Goal: Communication & Community: Answer question/provide support

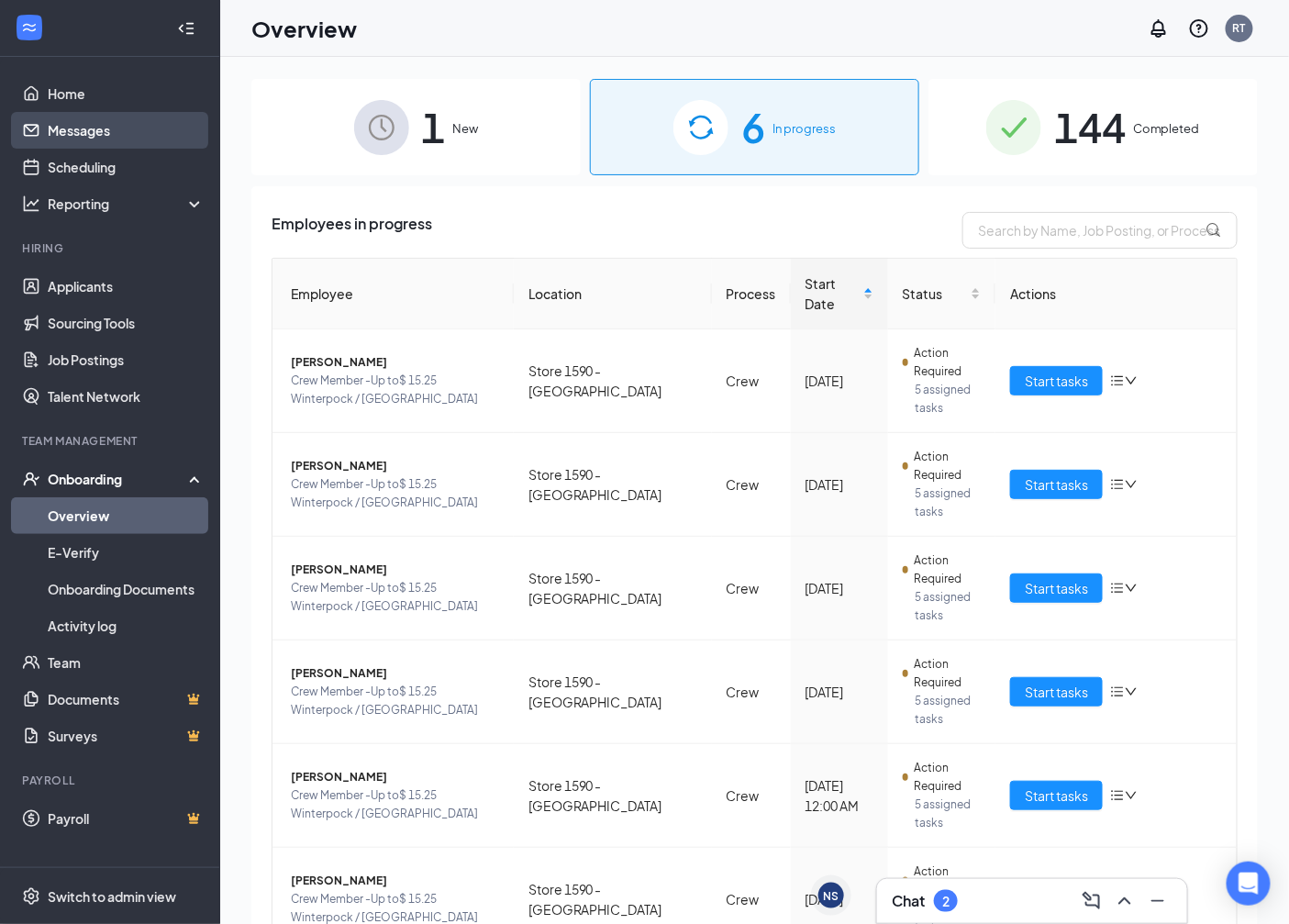
click at [58, 129] on link "Messages" at bounding box center [126, 130] width 157 height 37
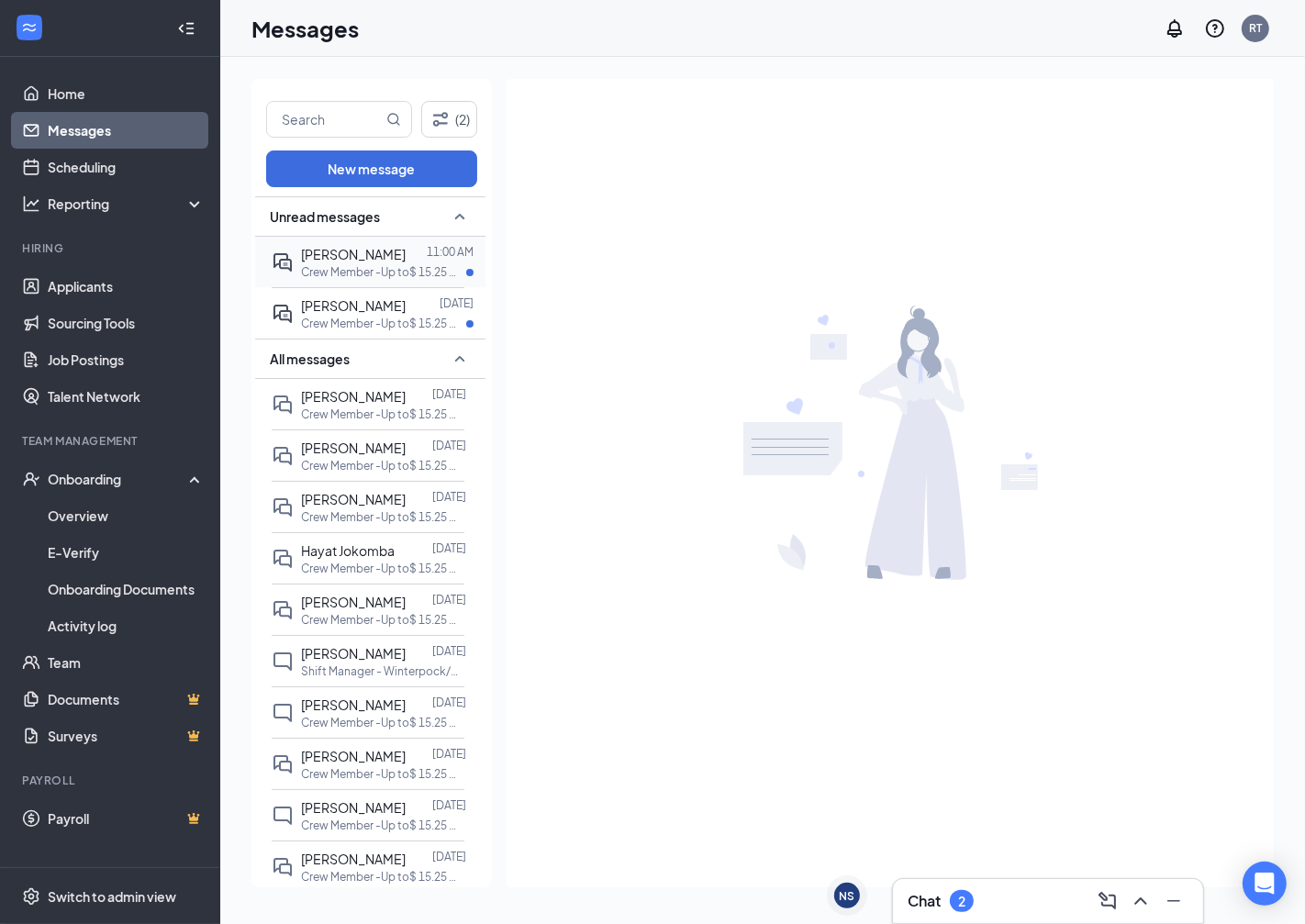
click at [358, 252] on span "[PERSON_NAME]" at bounding box center [353, 254] width 104 height 17
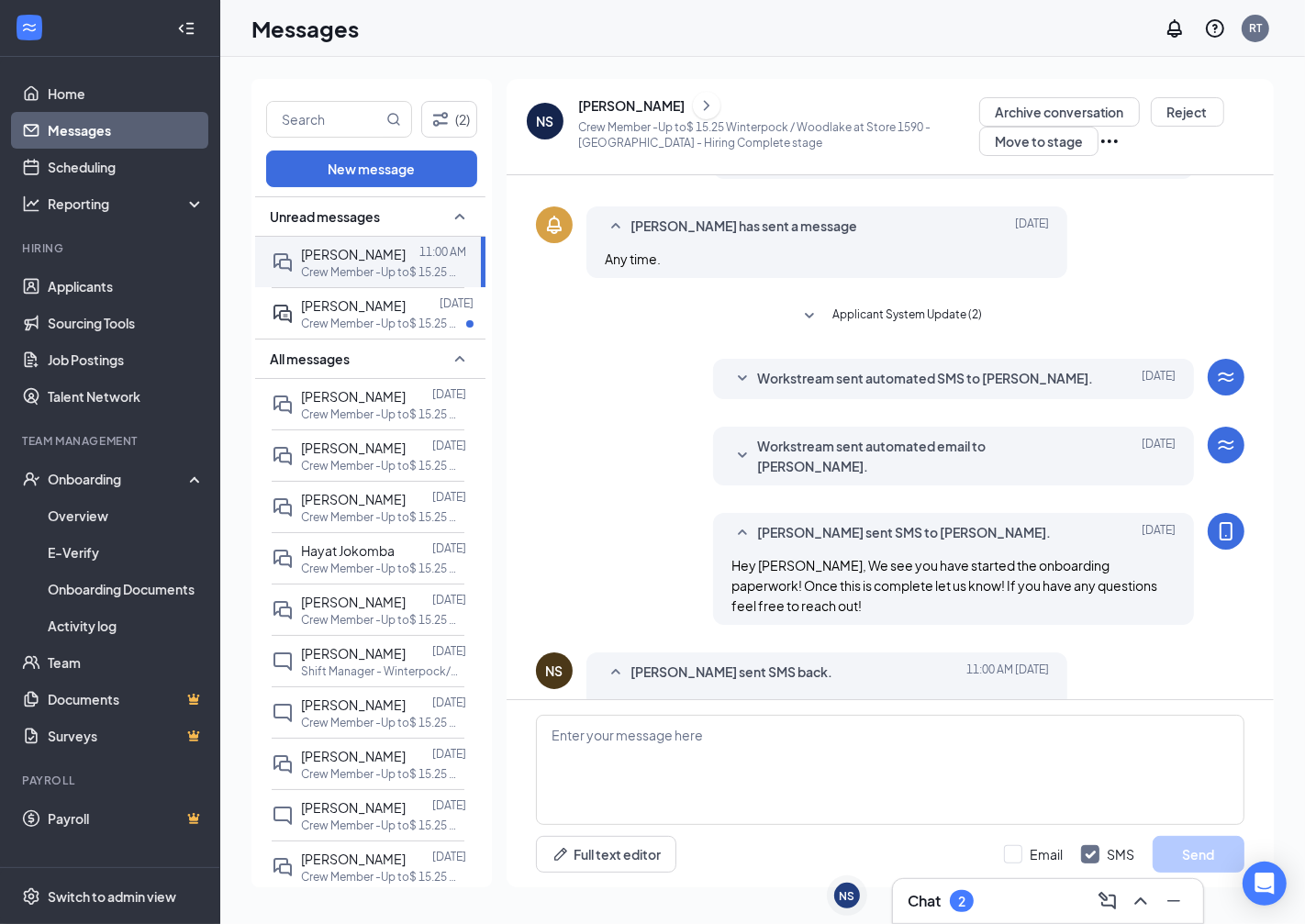
scroll to position [282, 0]
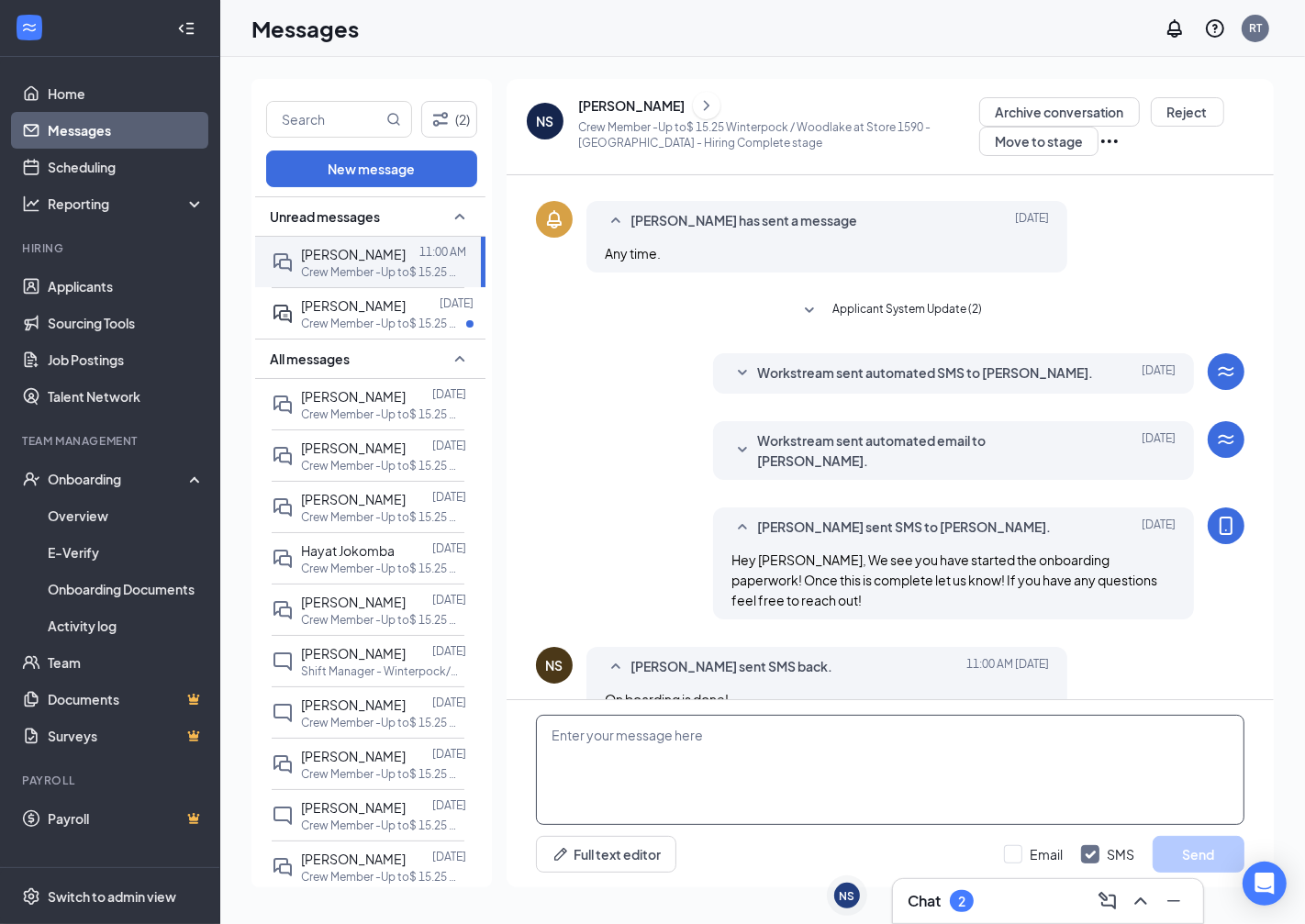
click at [680, 740] on textarea at bounding box center [890, 769] width 709 height 110
type textarea "Awesome! Just need to come by store so we can get copies of your IDs and finish…"
click at [697, 105] on icon "ChevronRight" at bounding box center [706, 105] width 19 height 22
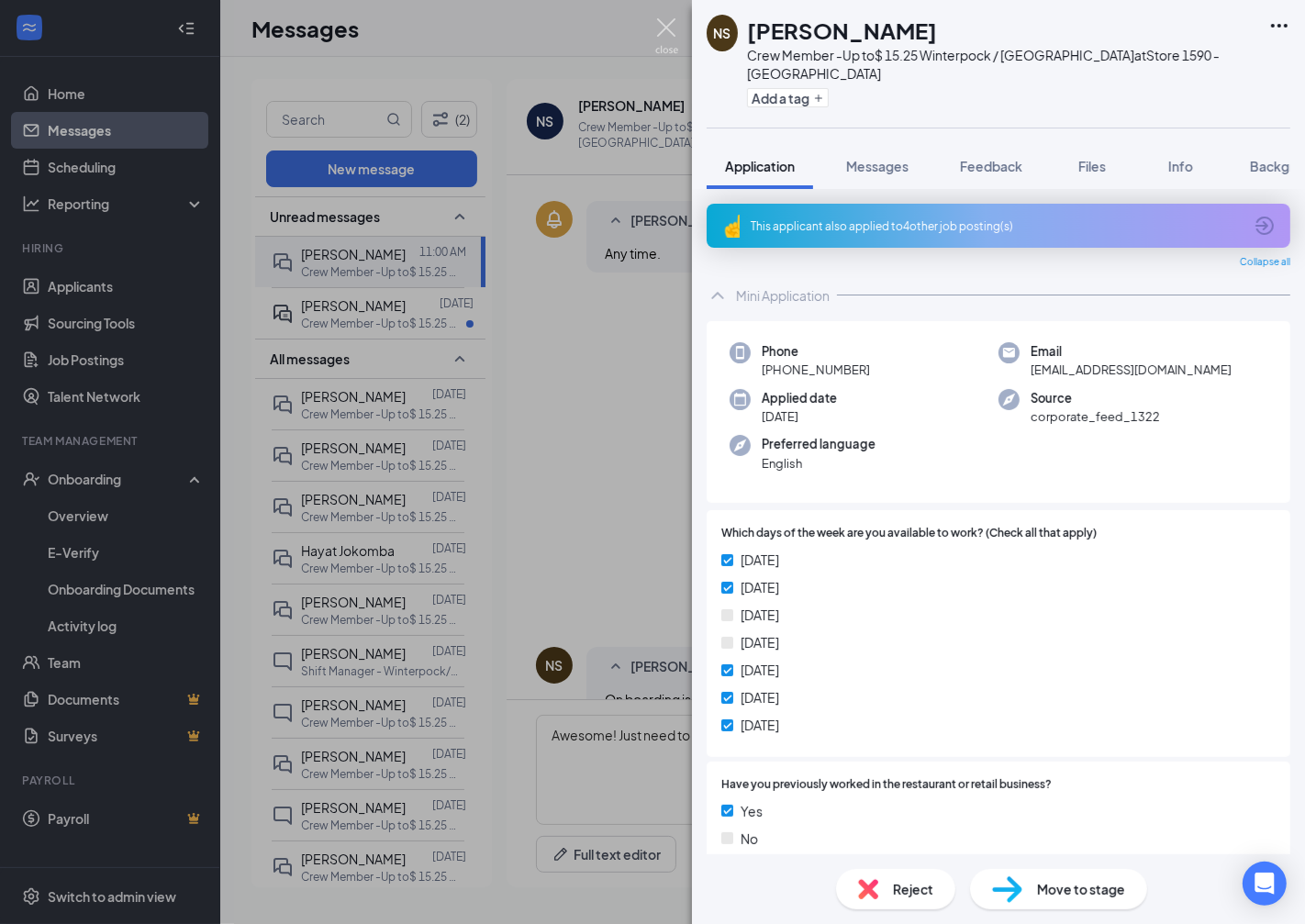
click at [665, 24] on img at bounding box center [667, 36] width 23 height 36
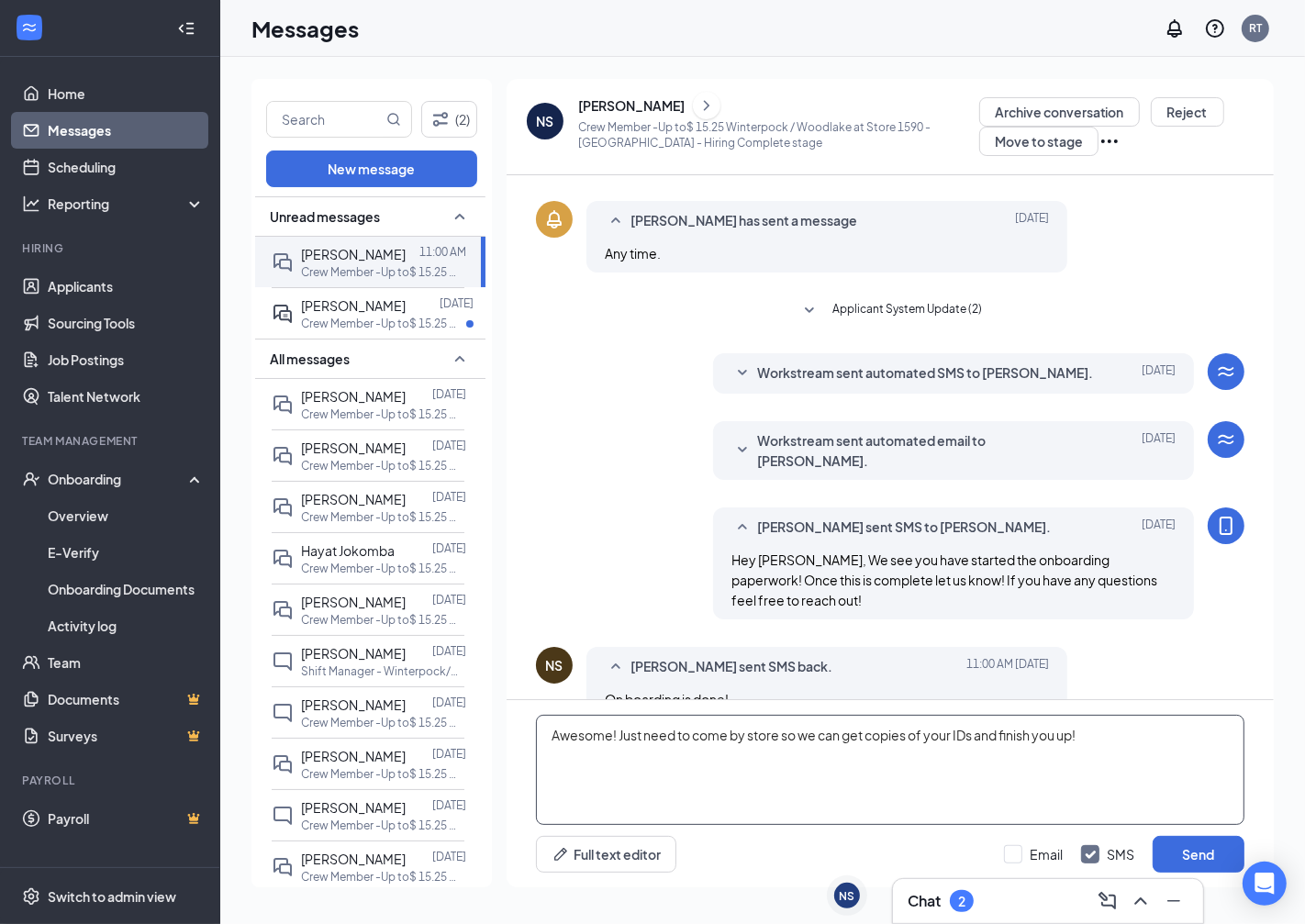
click at [1095, 732] on textarea "Awesome! Just need to come by store so we can get copies of your IDs and finish…" at bounding box center [890, 769] width 709 height 110
click at [1199, 854] on button "Send" at bounding box center [1199, 855] width 92 height 37
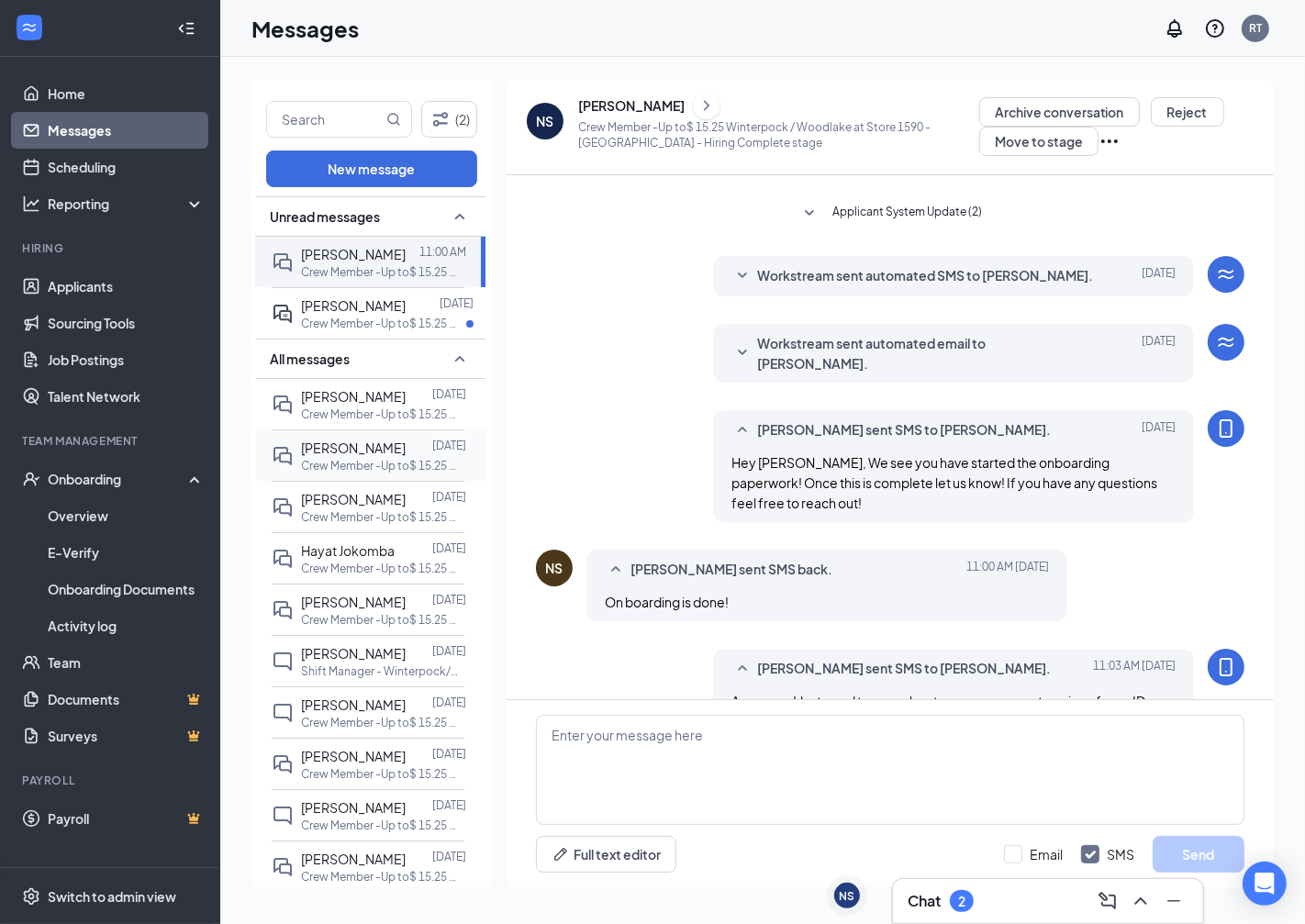
scroll to position [402, 0]
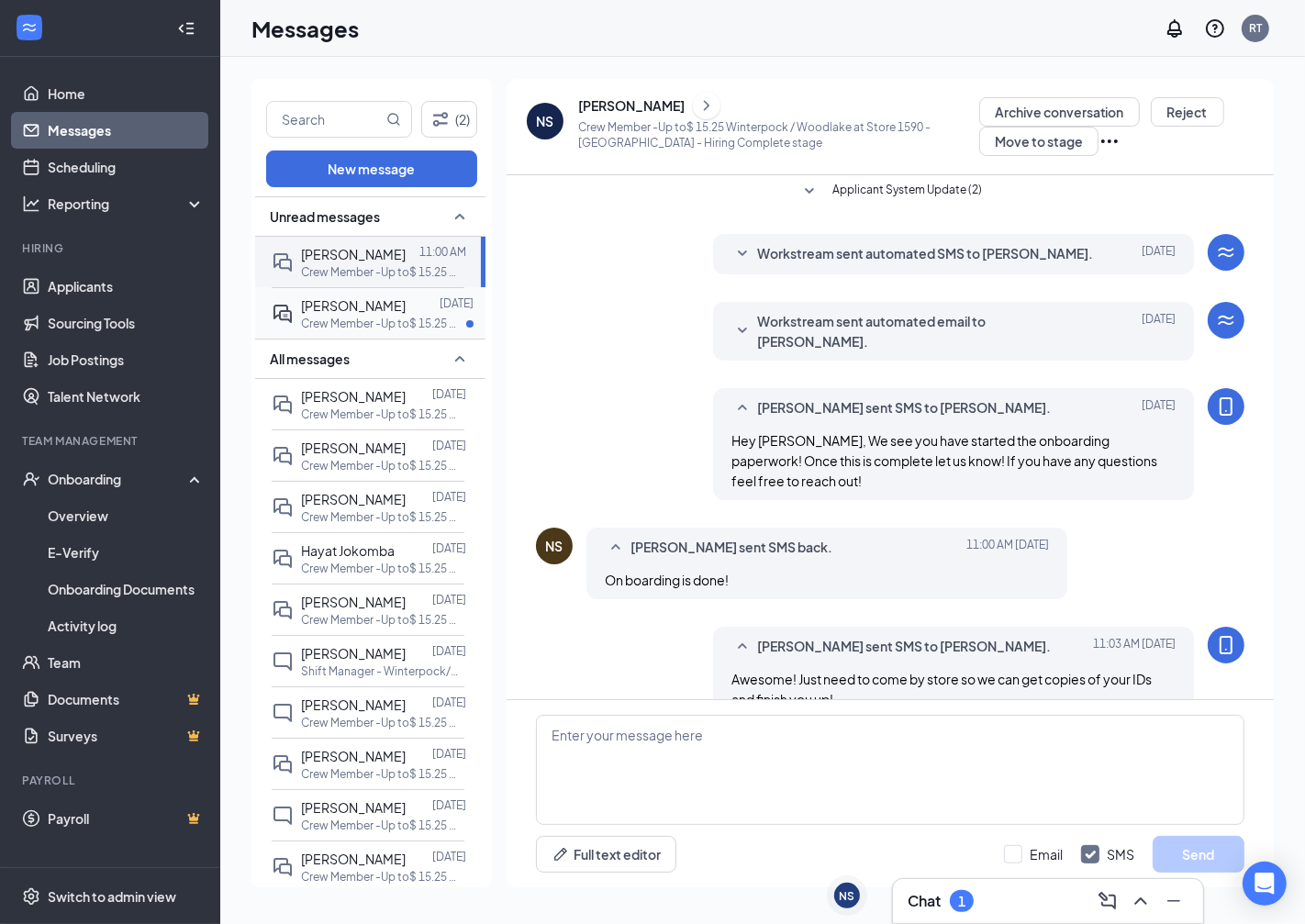
click at [406, 309] on div at bounding box center [423, 306] width 34 height 20
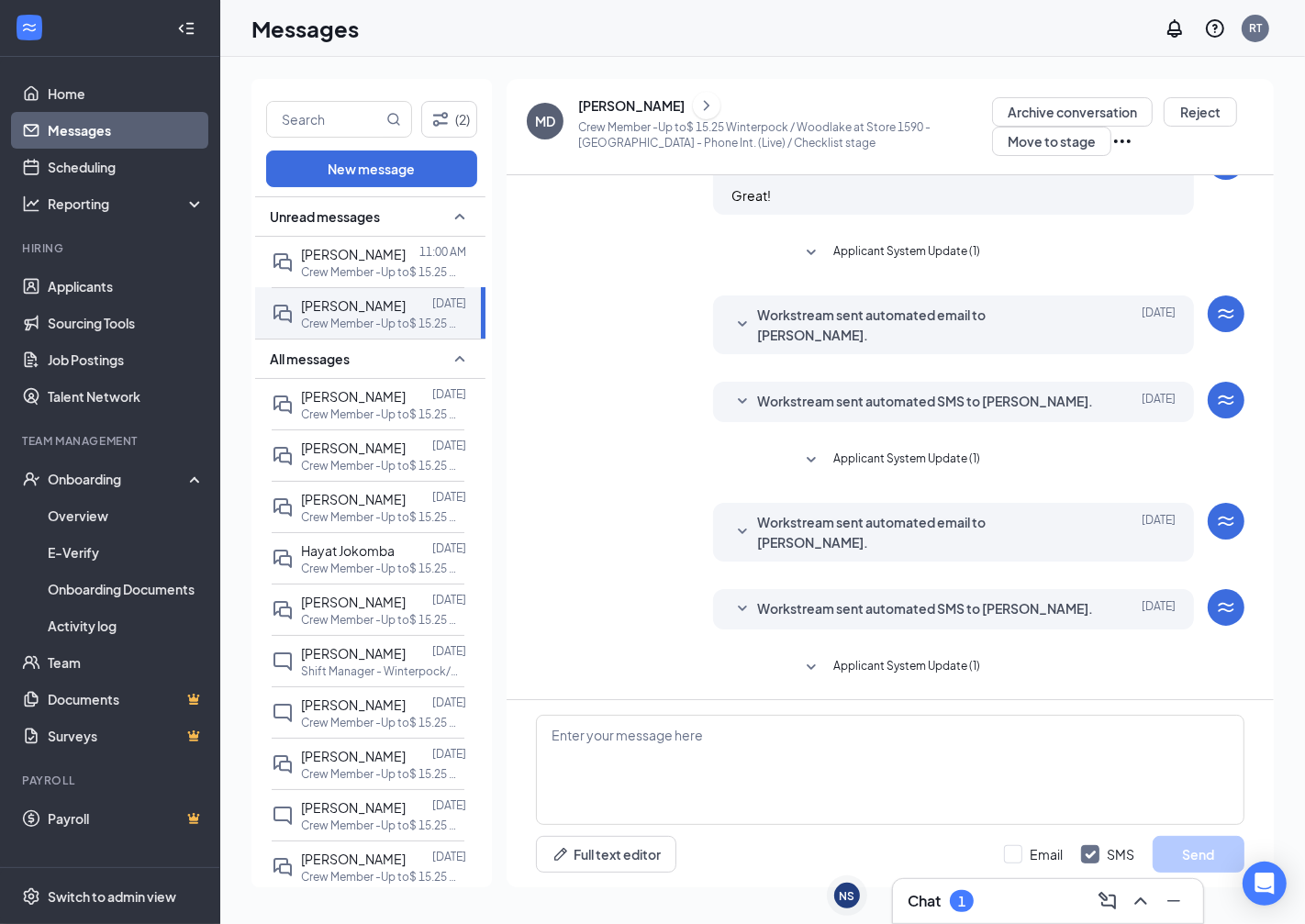
scroll to position [263, 0]
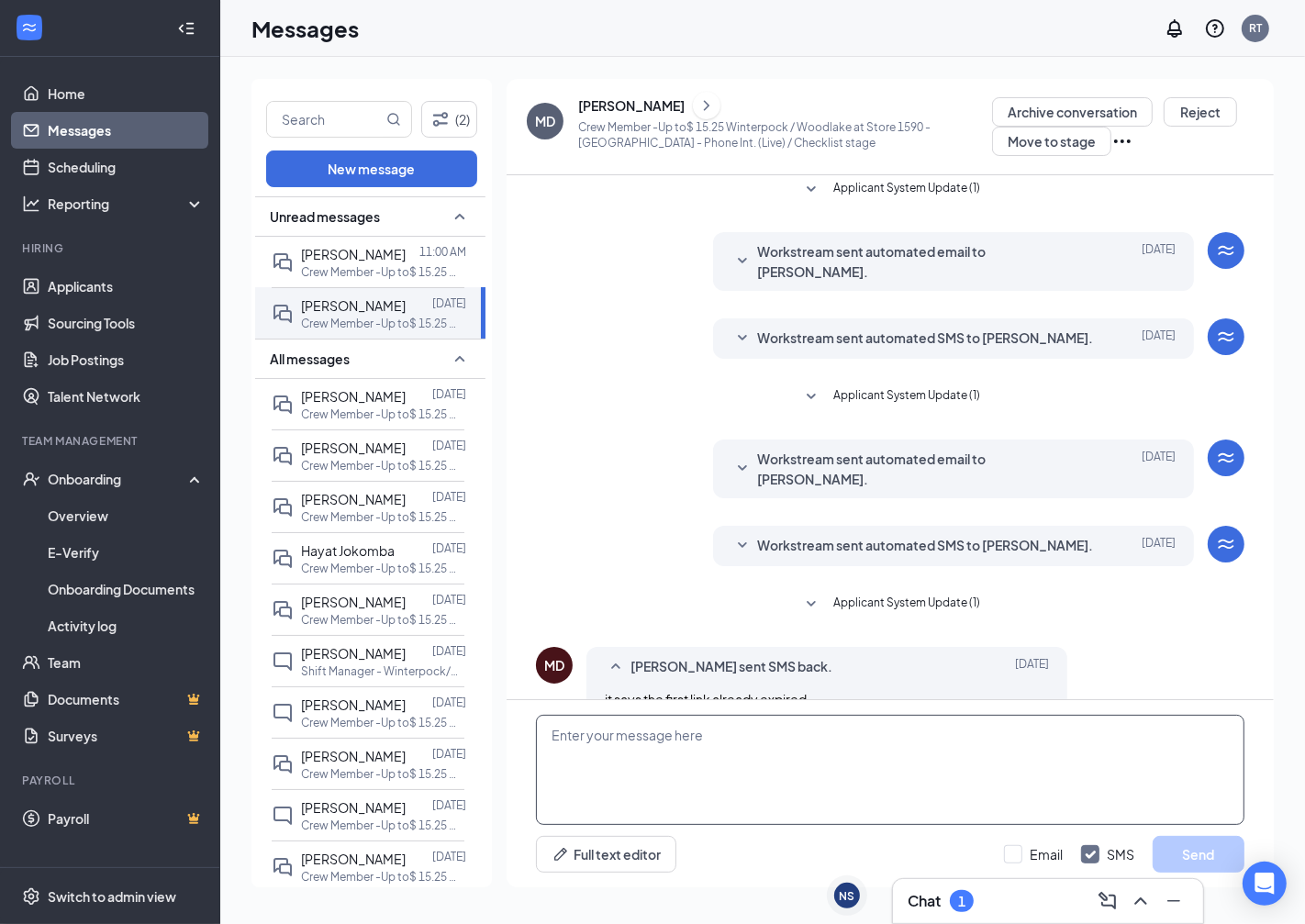
click at [711, 735] on textarea at bounding box center [890, 769] width 709 height 110
type textarea "Should have 1 that went to your email also. Try that one"
click at [1201, 854] on button "Send" at bounding box center [1199, 855] width 92 height 37
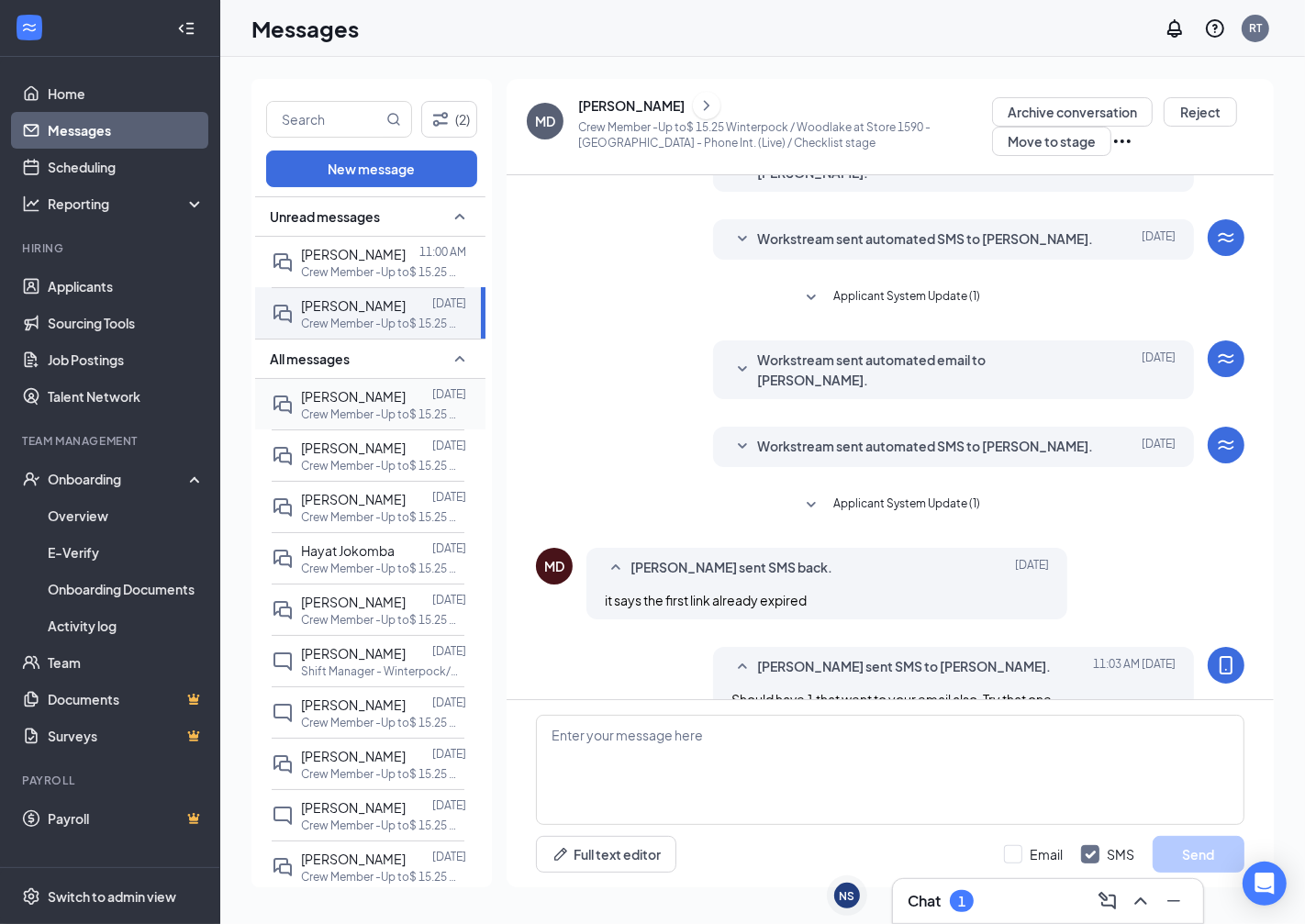
click at [382, 392] on span "[PERSON_NAME]" at bounding box center [353, 396] width 104 height 17
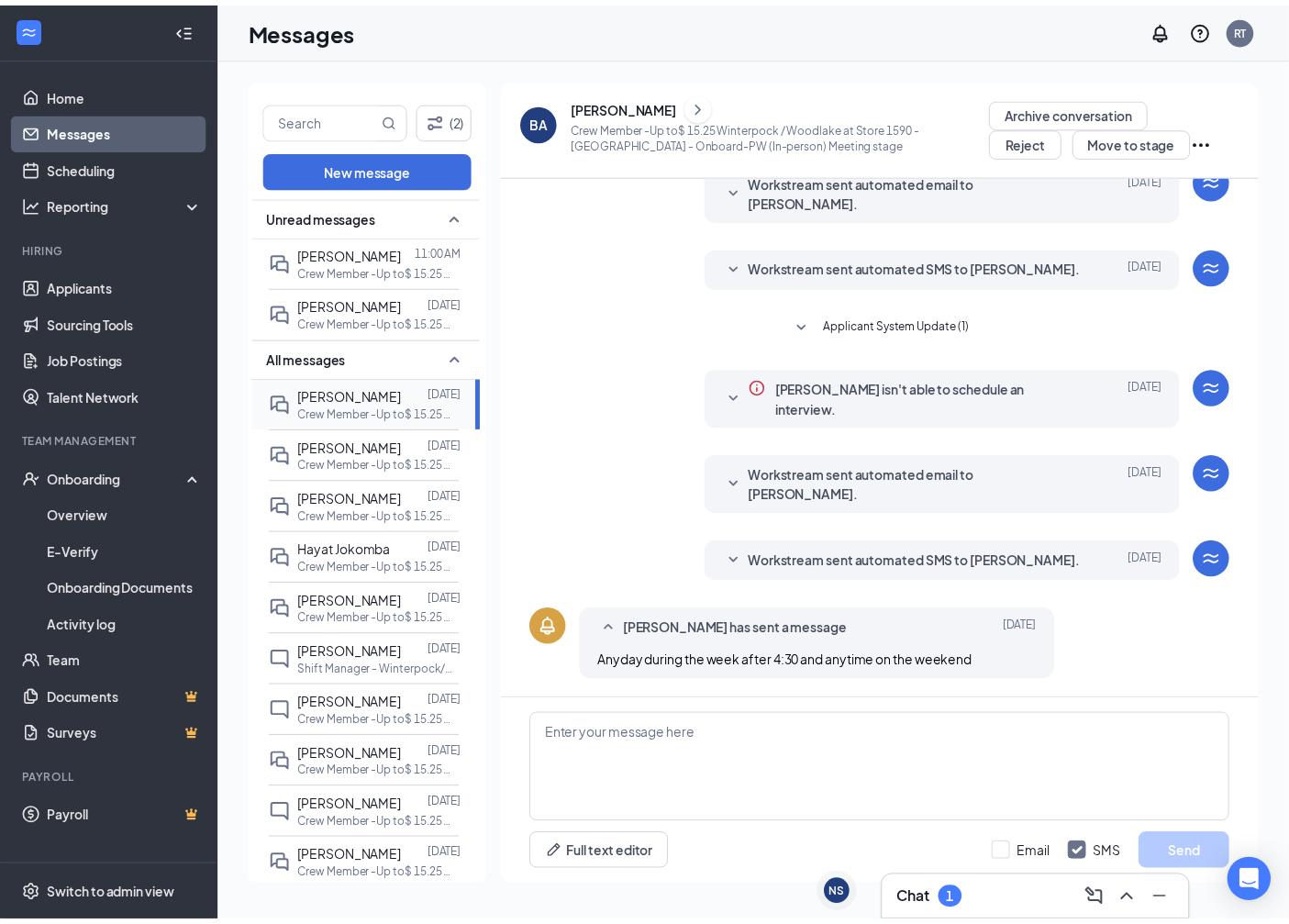
scroll to position [344, 0]
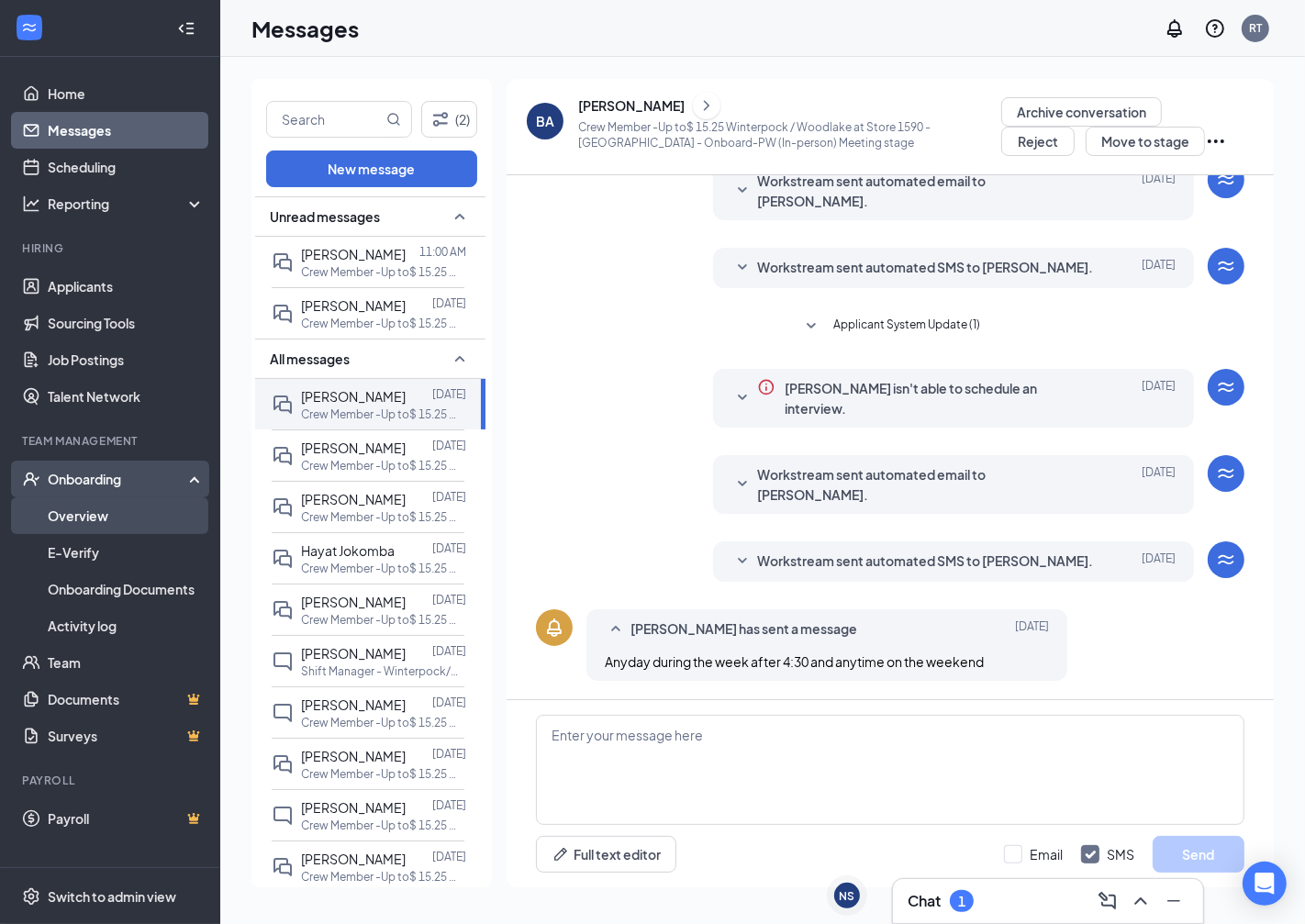
click at [116, 515] on link "Overview" at bounding box center [126, 516] width 157 height 37
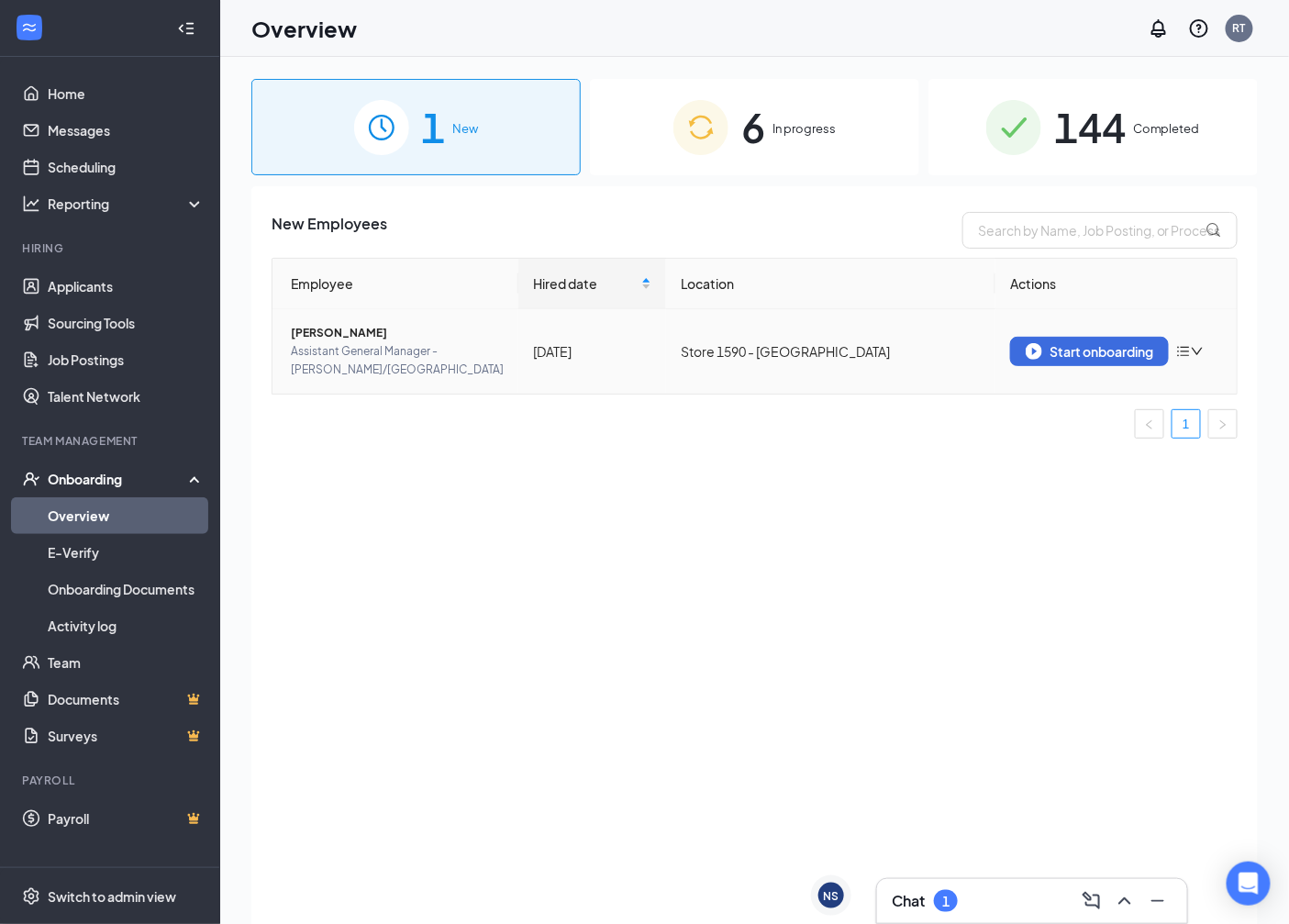
click at [1202, 351] on icon "down" at bounding box center [1197, 351] width 11 height 8
click at [1122, 388] on div "Remove from onboarding" at bounding box center [1075, 379] width 156 height 18
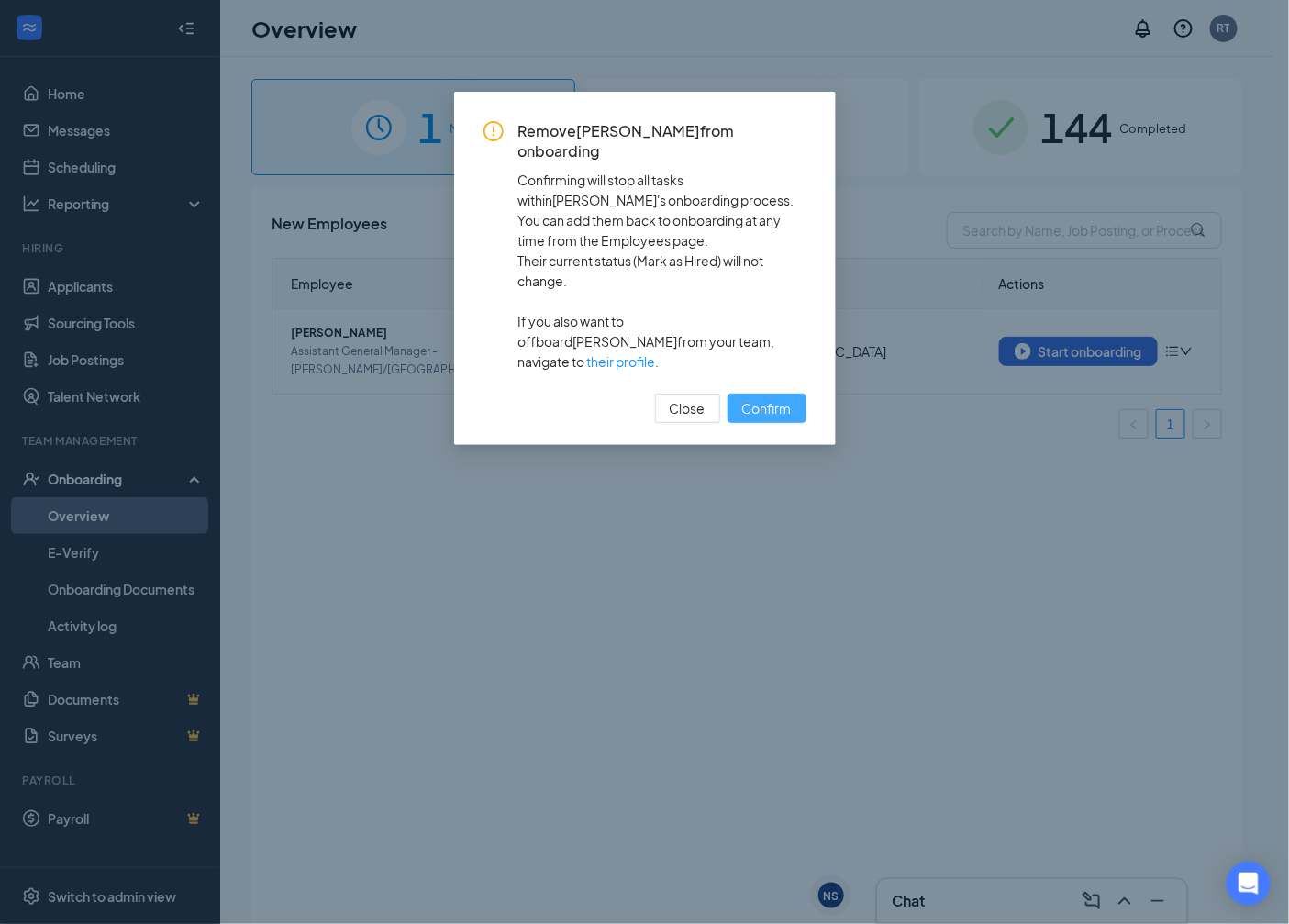
click at [755, 398] on span "Confirm" at bounding box center [767, 408] width 50 height 20
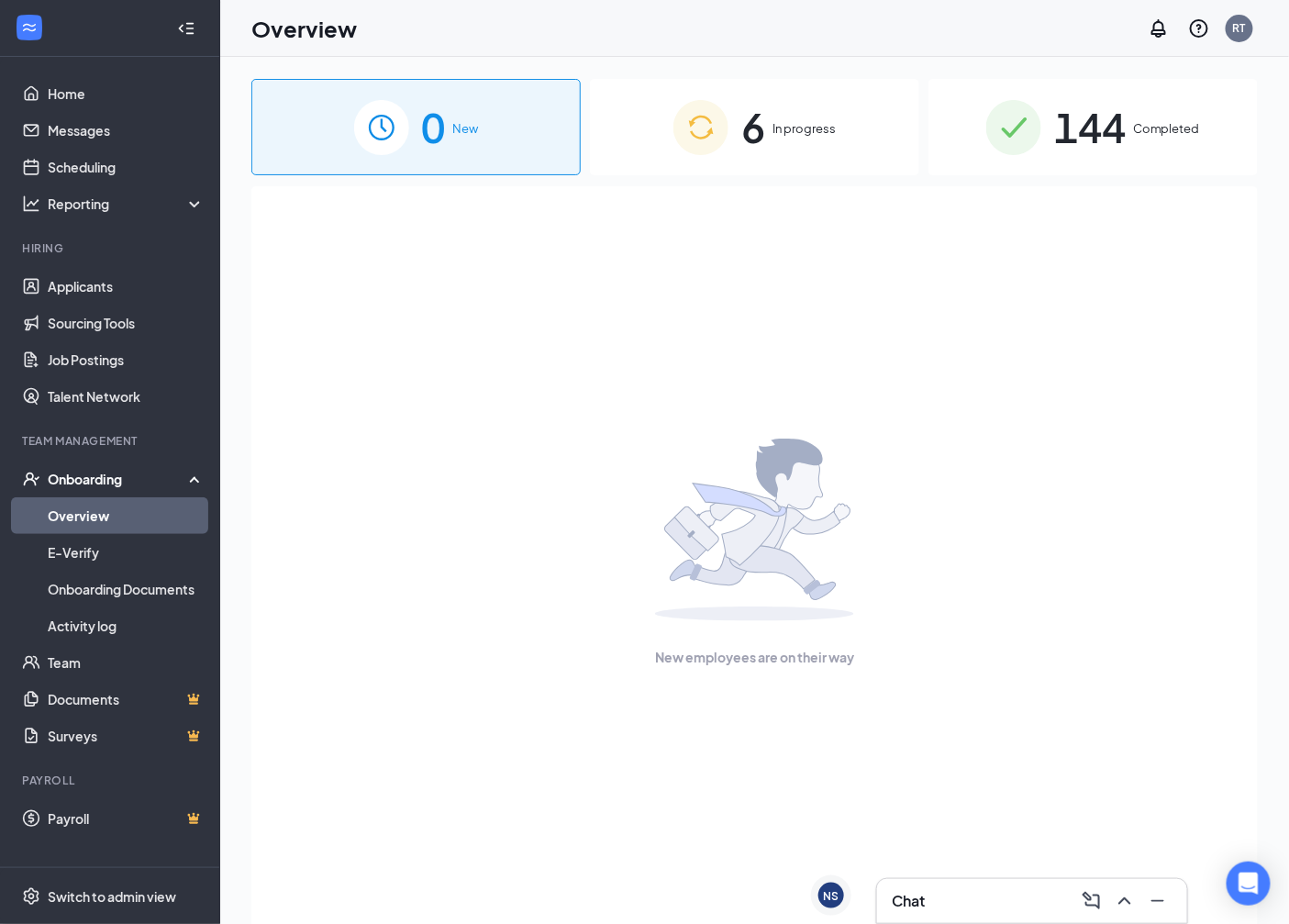
click at [769, 126] on div "6 In progress" at bounding box center [755, 127] width 329 height 96
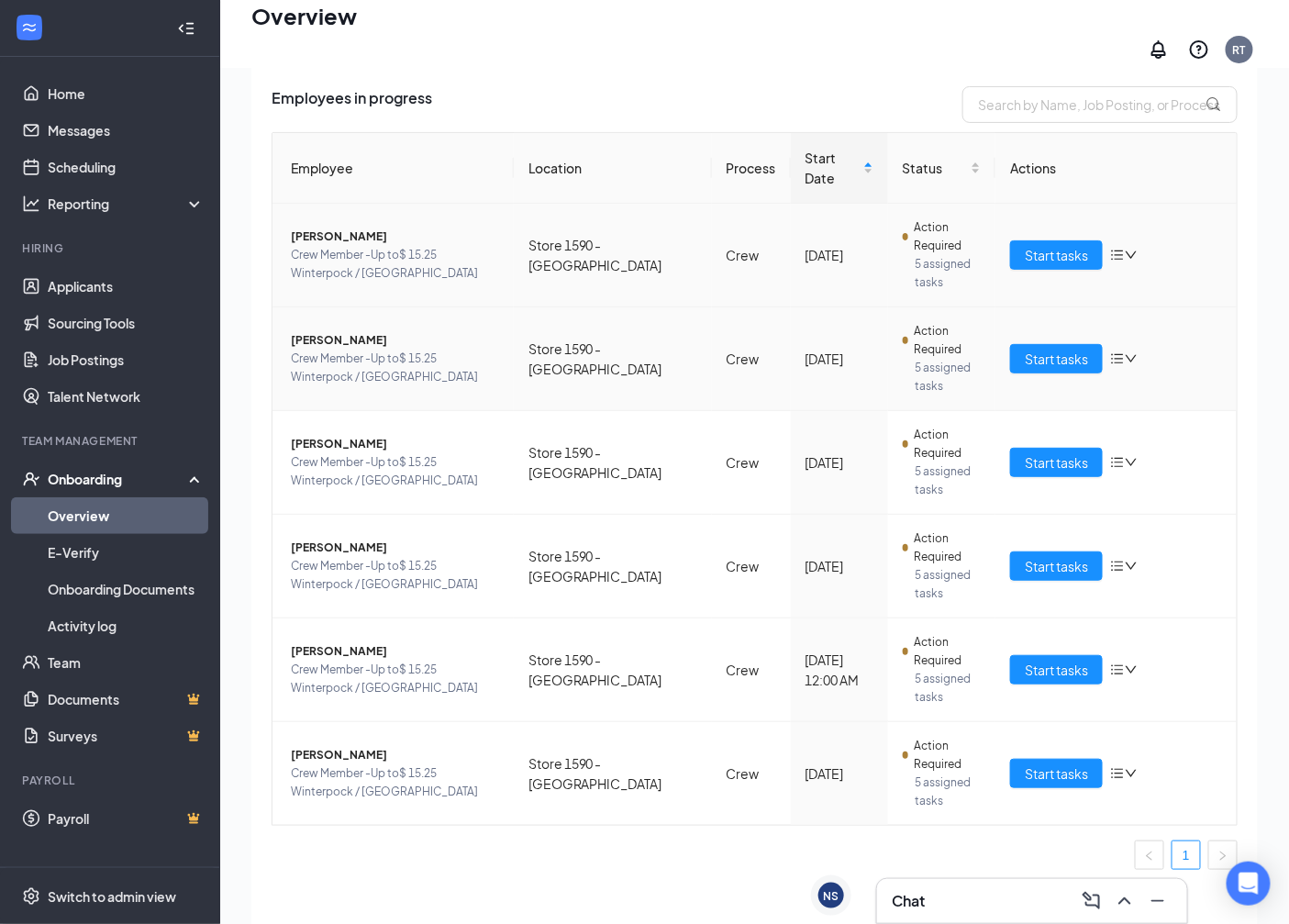
scroll to position [83, 0]
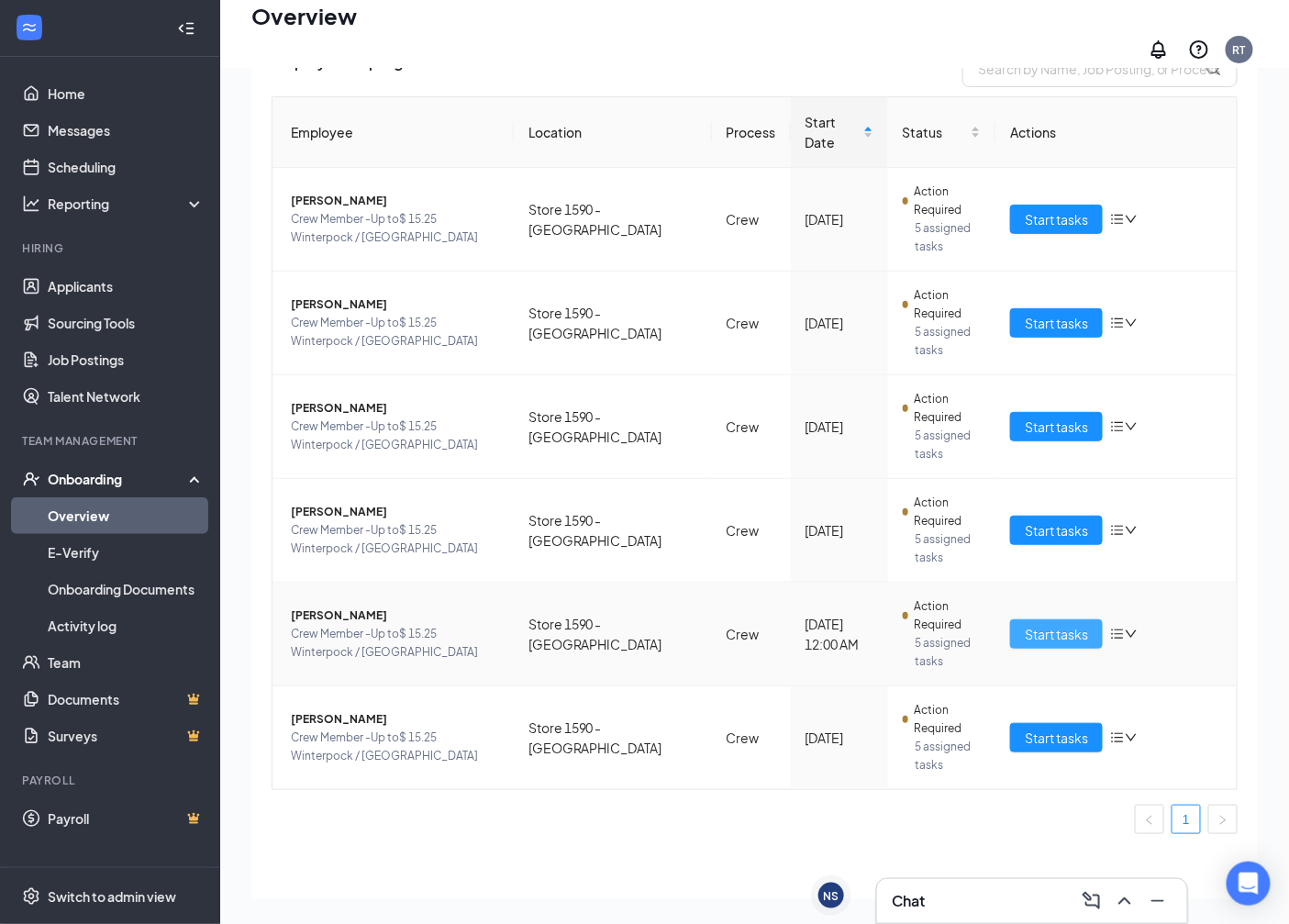
click at [1055, 624] on span "Start tasks" at bounding box center [1056, 634] width 63 height 20
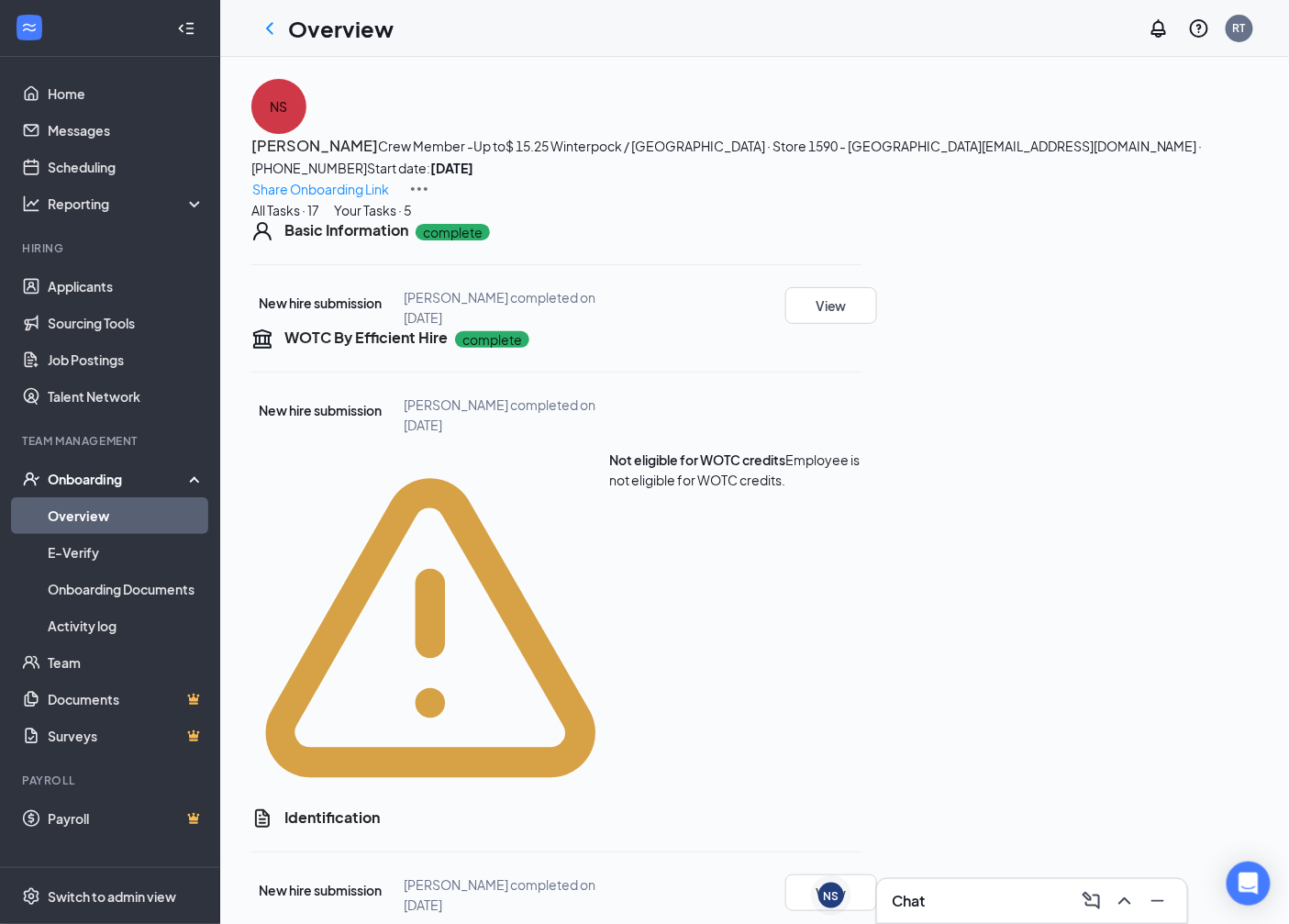
click at [84, 519] on link "Overview" at bounding box center [126, 516] width 157 height 37
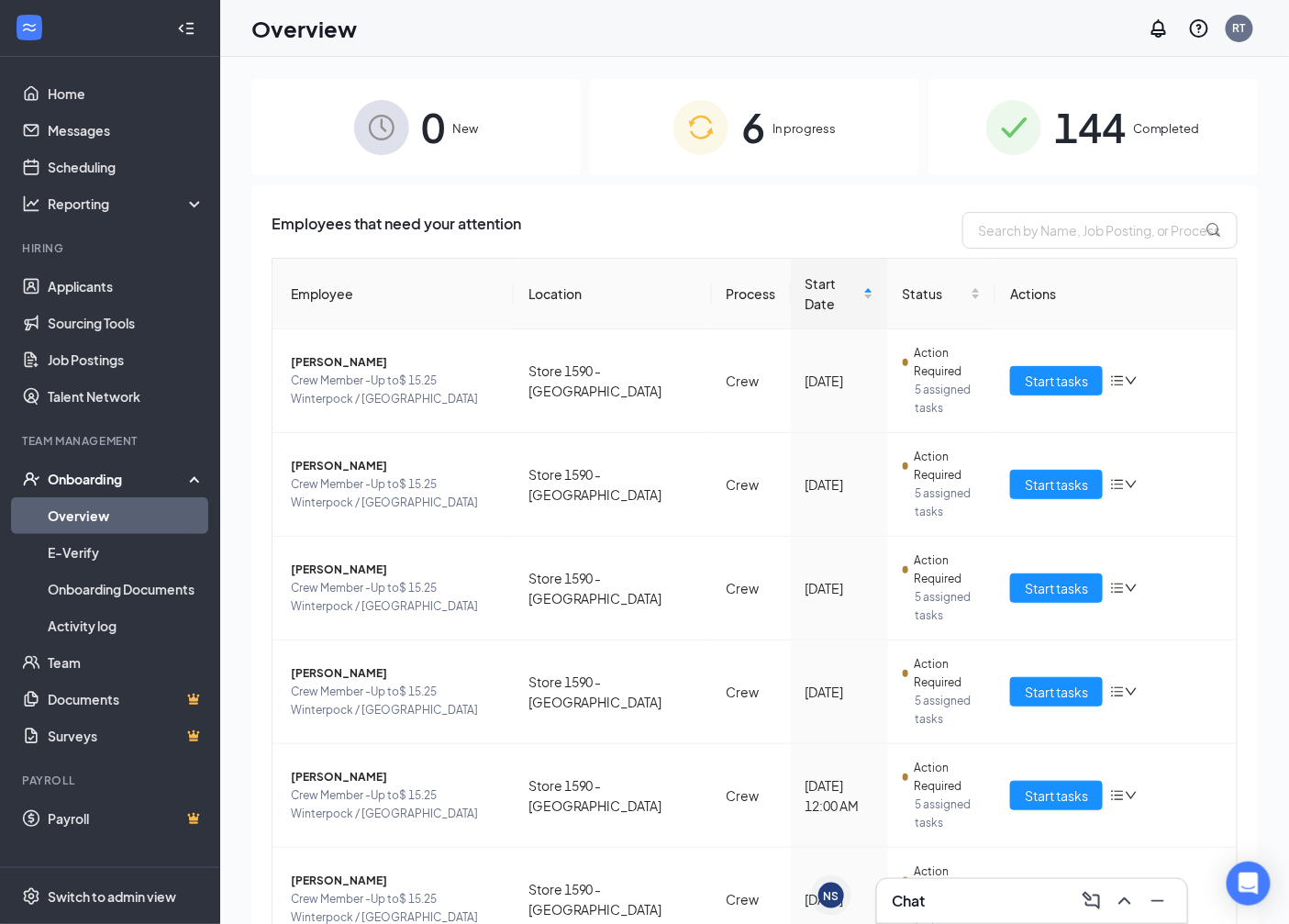
click at [806, 125] on span "In progress" at bounding box center [804, 129] width 63 height 18
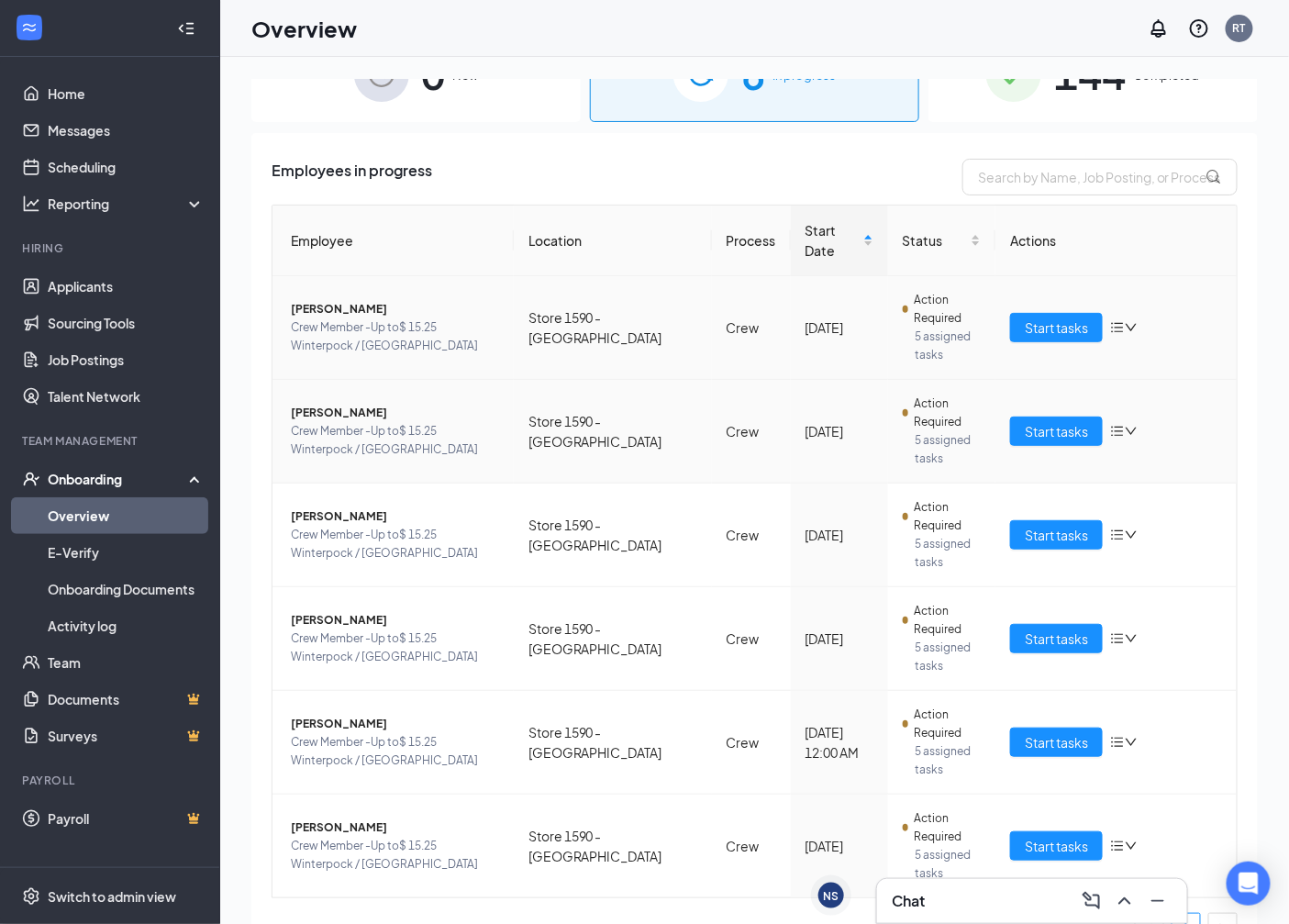
scroll to position [90, 0]
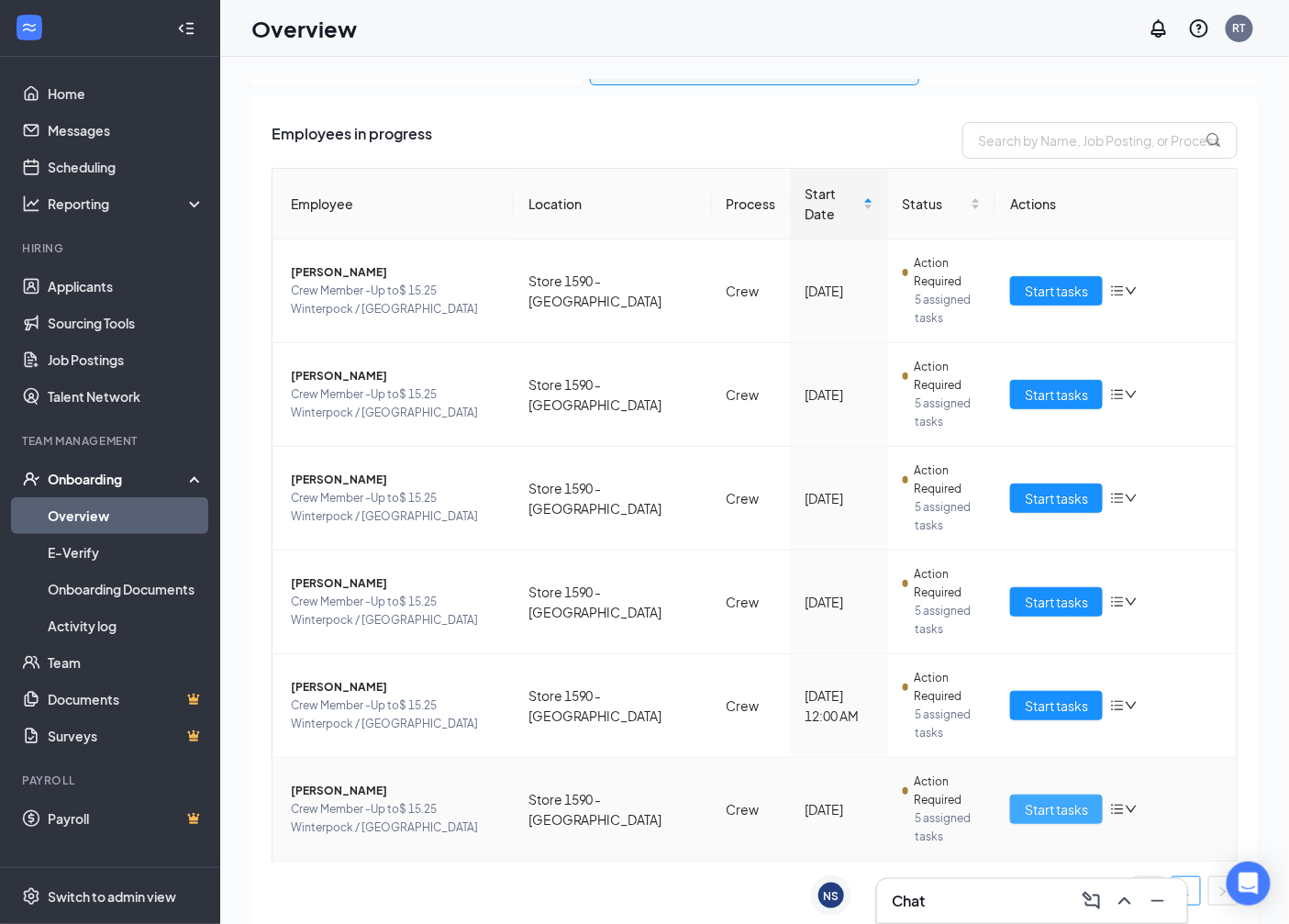
click at [1049, 806] on span "Start tasks" at bounding box center [1056, 809] width 63 height 20
